Goal: Find specific page/section: Find specific page/section

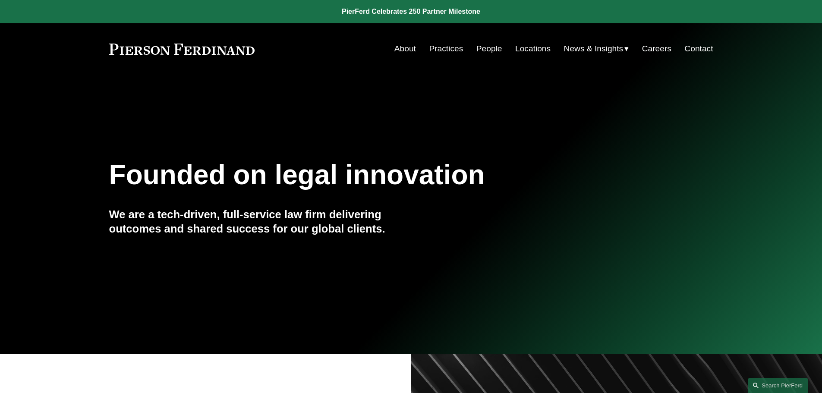
click at [401, 46] on link "About" at bounding box center [405, 49] width 22 height 16
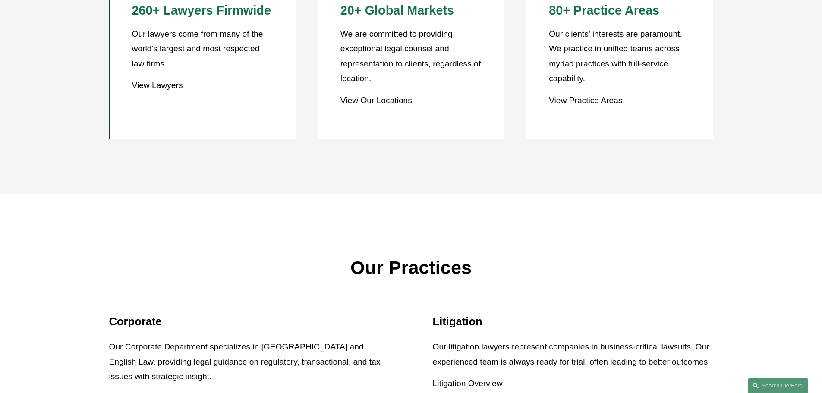
scroll to position [863, 0]
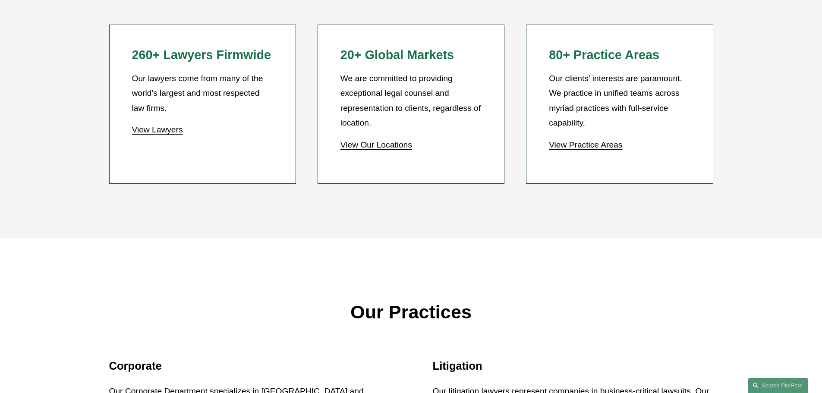
click at [152, 132] on link "View Lawyers" at bounding box center [157, 129] width 51 height 9
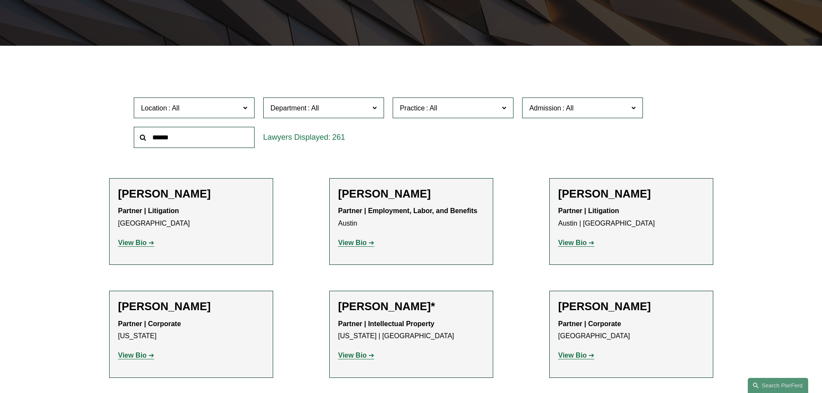
scroll to position [216, 0]
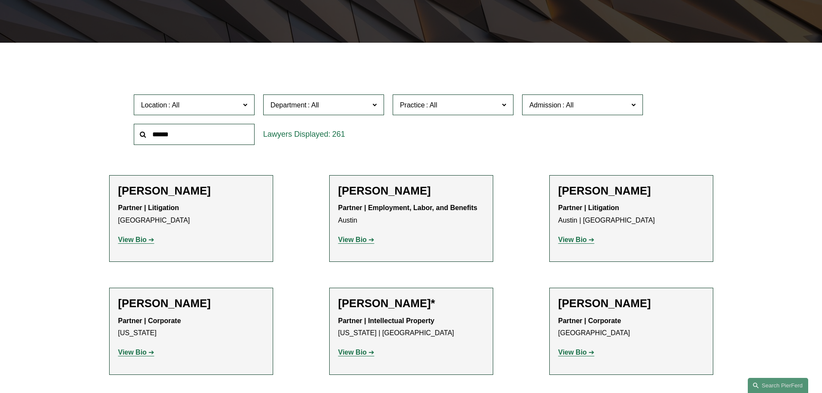
click at [246, 104] on span at bounding box center [245, 104] width 4 height 11
click at [0, 0] on link "[GEOGRAPHIC_DATA]" at bounding box center [0, 0] width 0 height 0
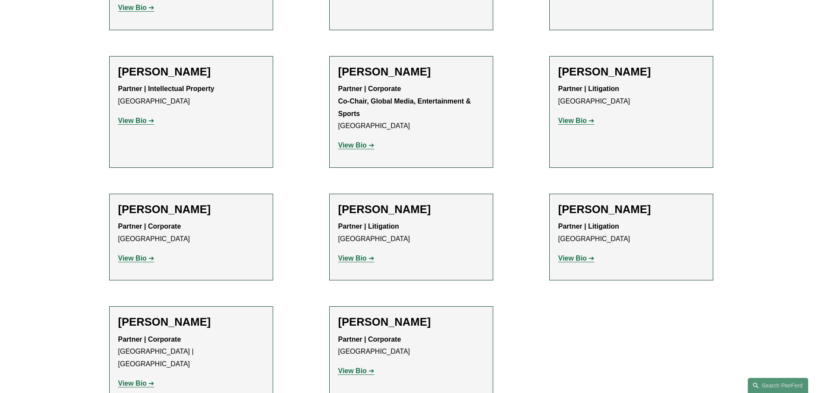
scroll to position [1252, 0]
